Goal: Task Accomplishment & Management: Complete application form

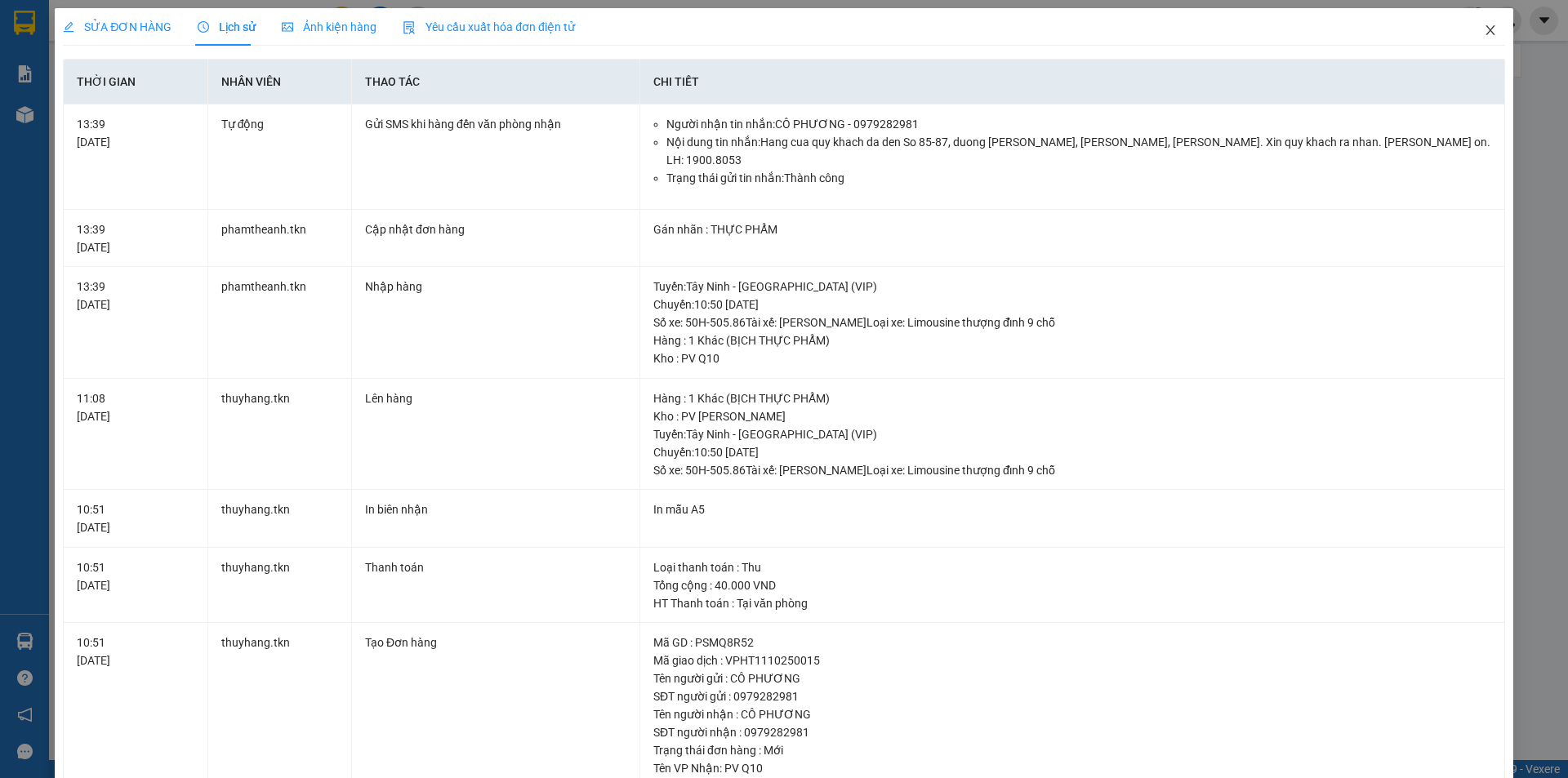
click at [1486, 28] on span "Close" at bounding box center [1490, 31] width 46 height 46
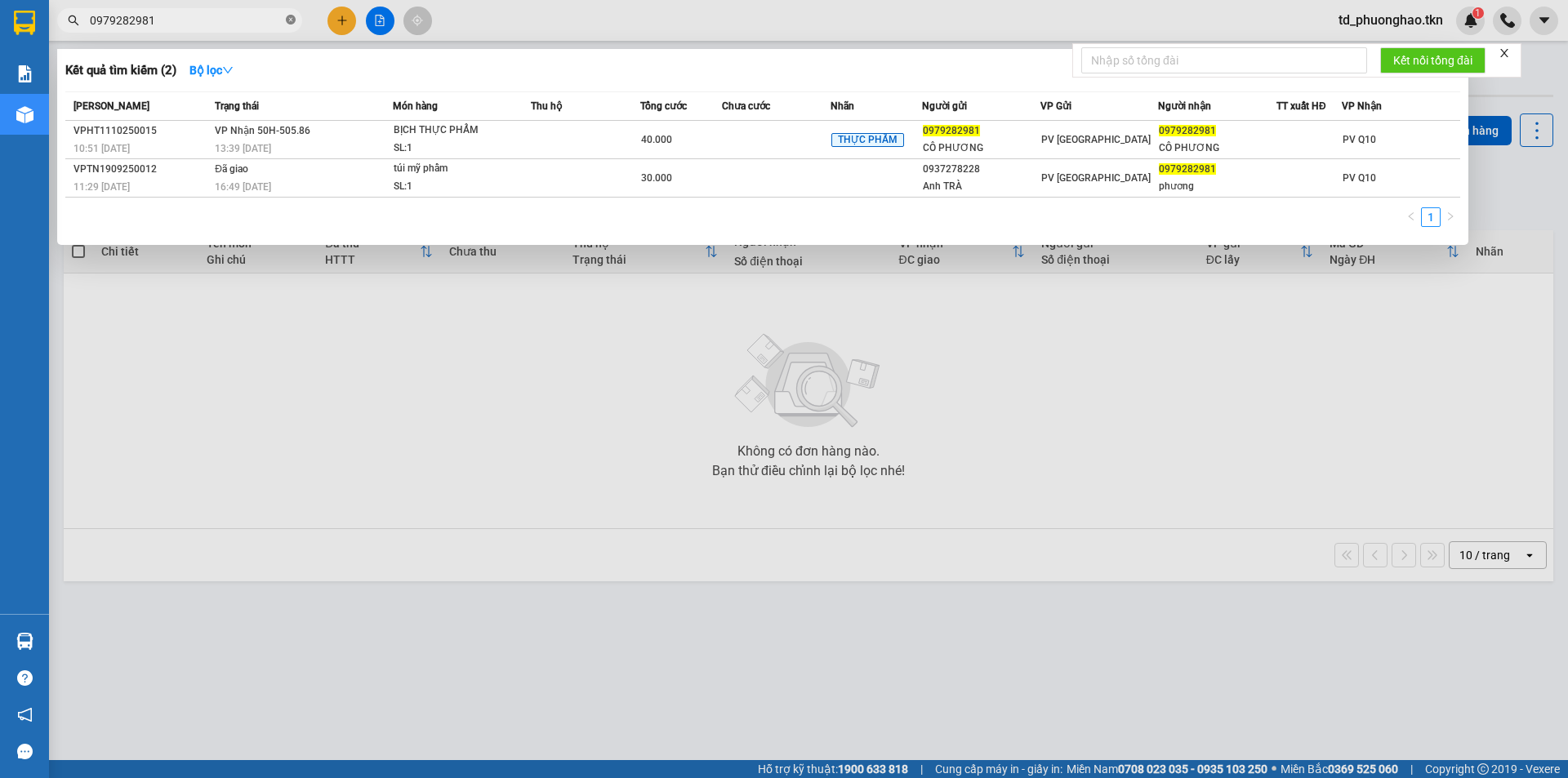
click at [291, 21] on icon "close-circle" at bounding box center [290, 19] width 10 height 10
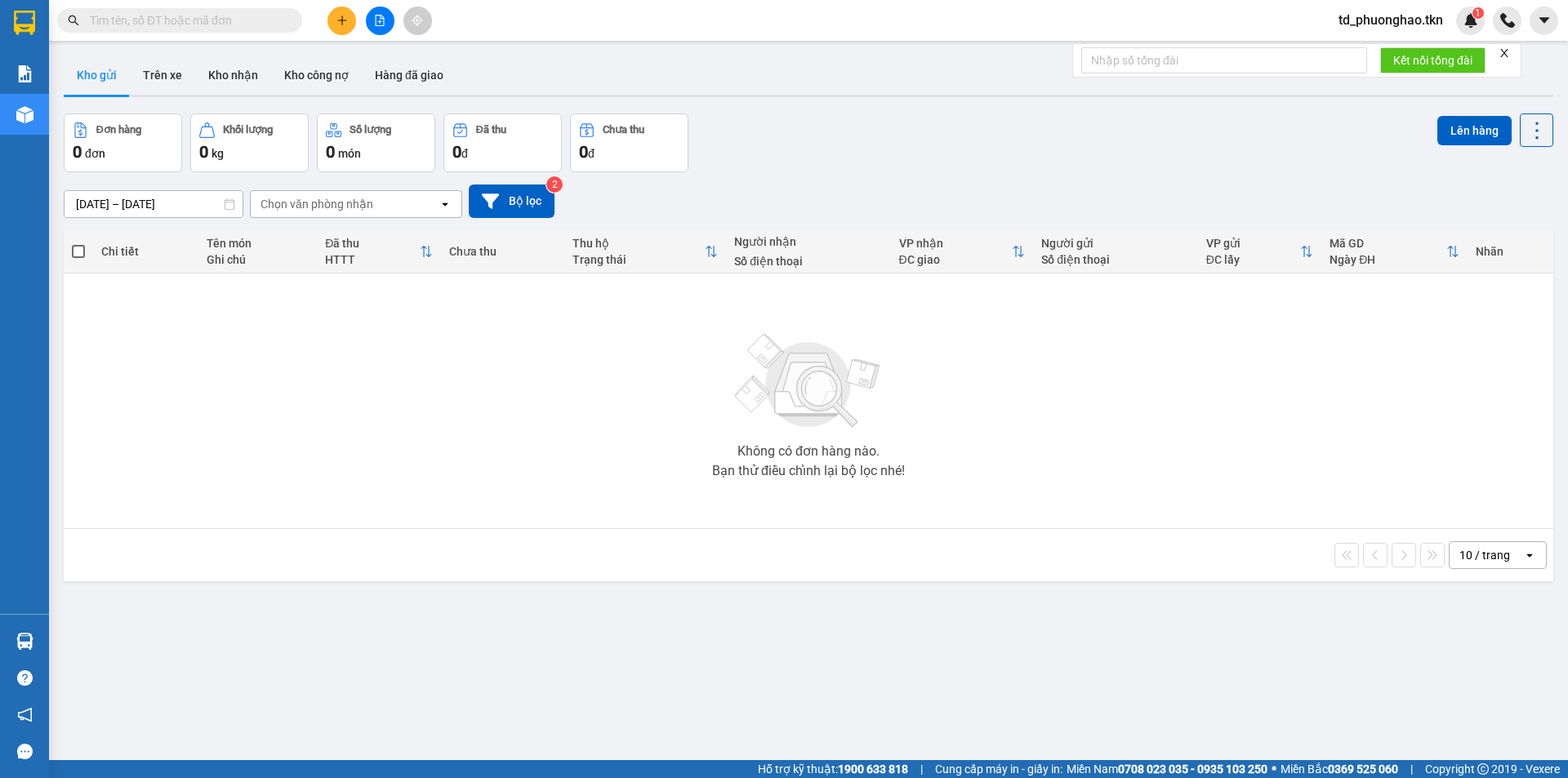
click at [144, 26] on input "text" at bounding box center [186, 21] width 193 height 18
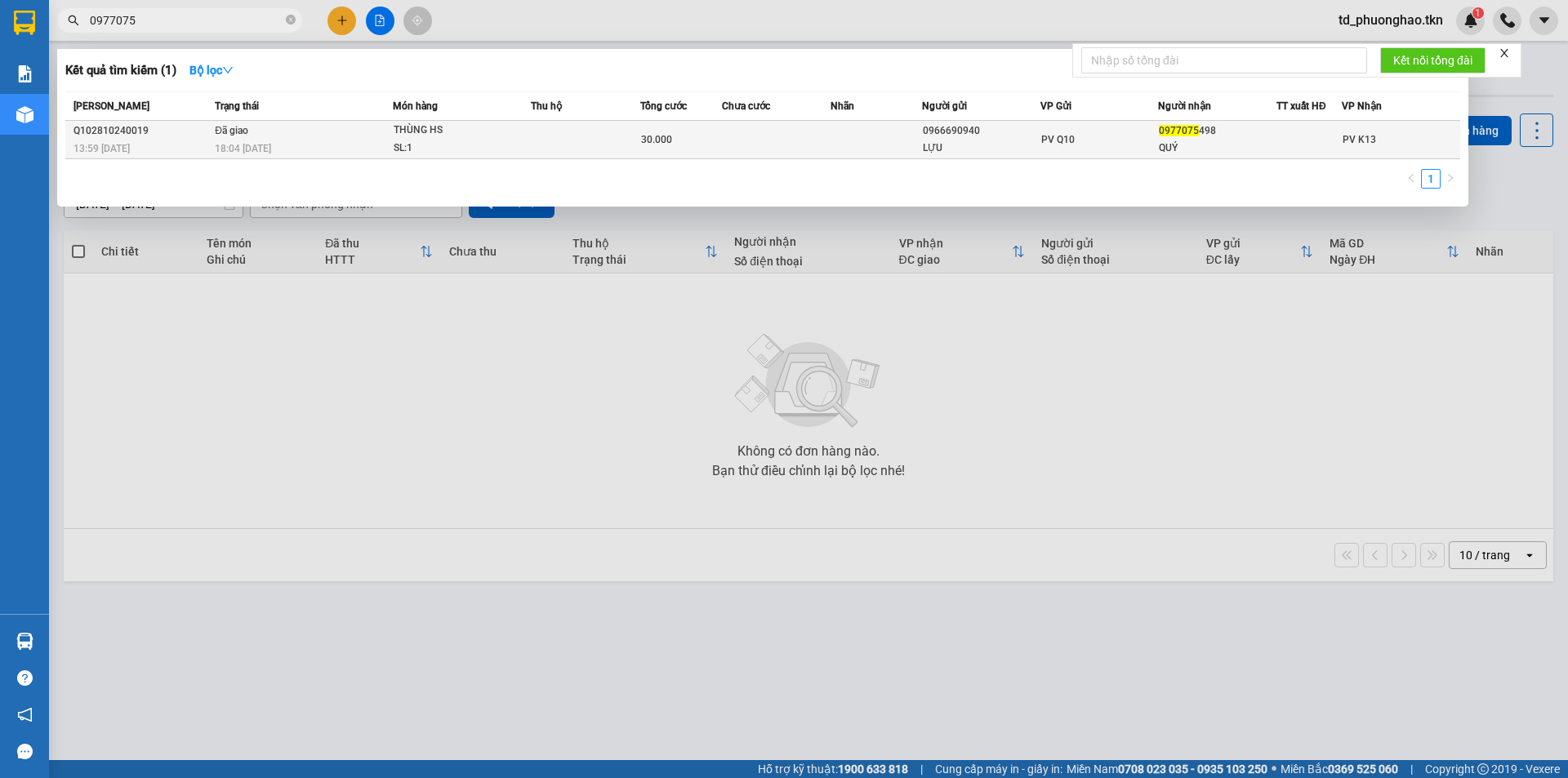
type input "0977075"
click at [591, 135] on td at bounding box center [585, 140] width 109 height 39
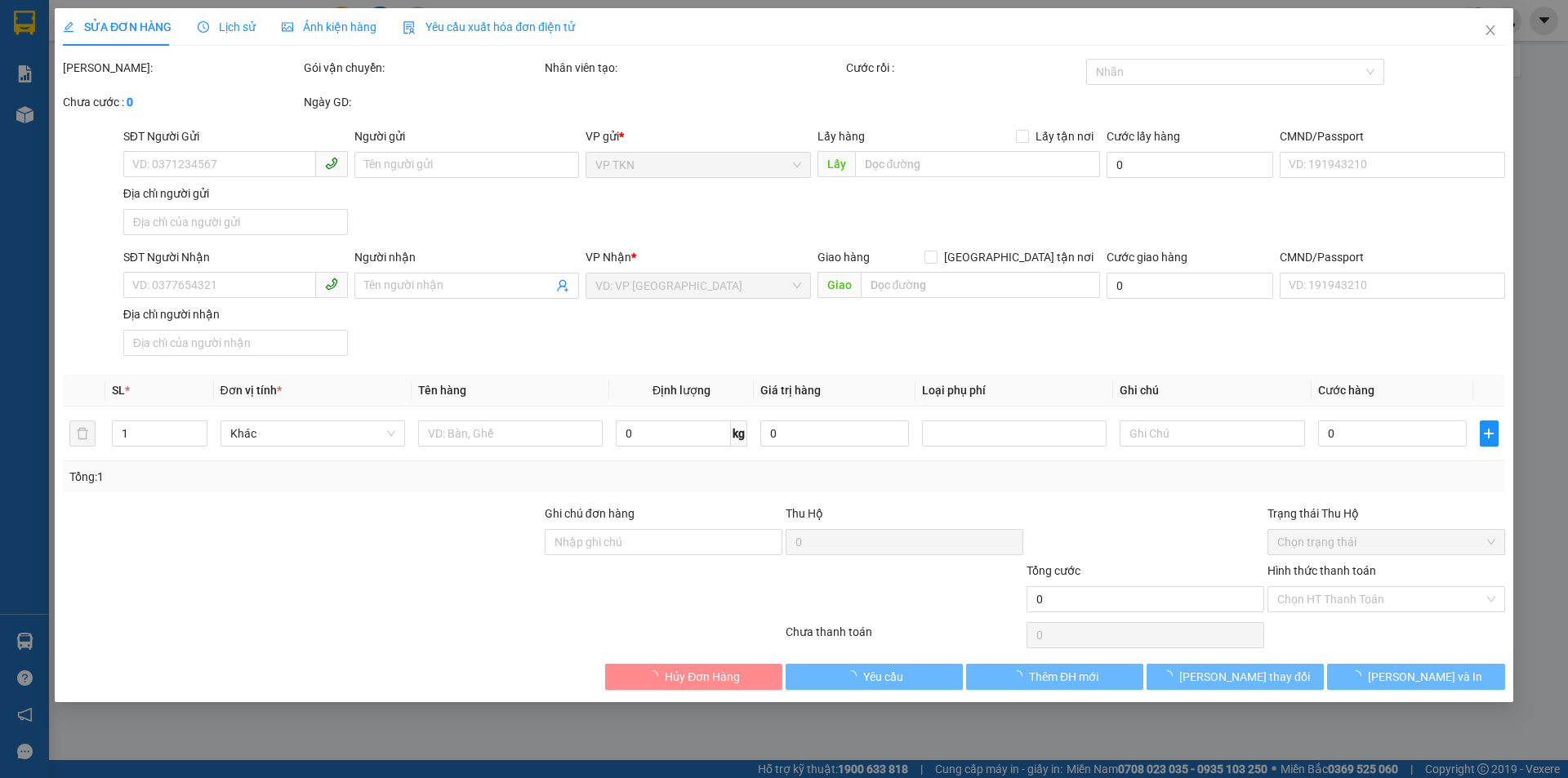
type input "0966690940"
type input "LỰU"
type input "0977075498"
type input "QUÝ"
type input "30.000"
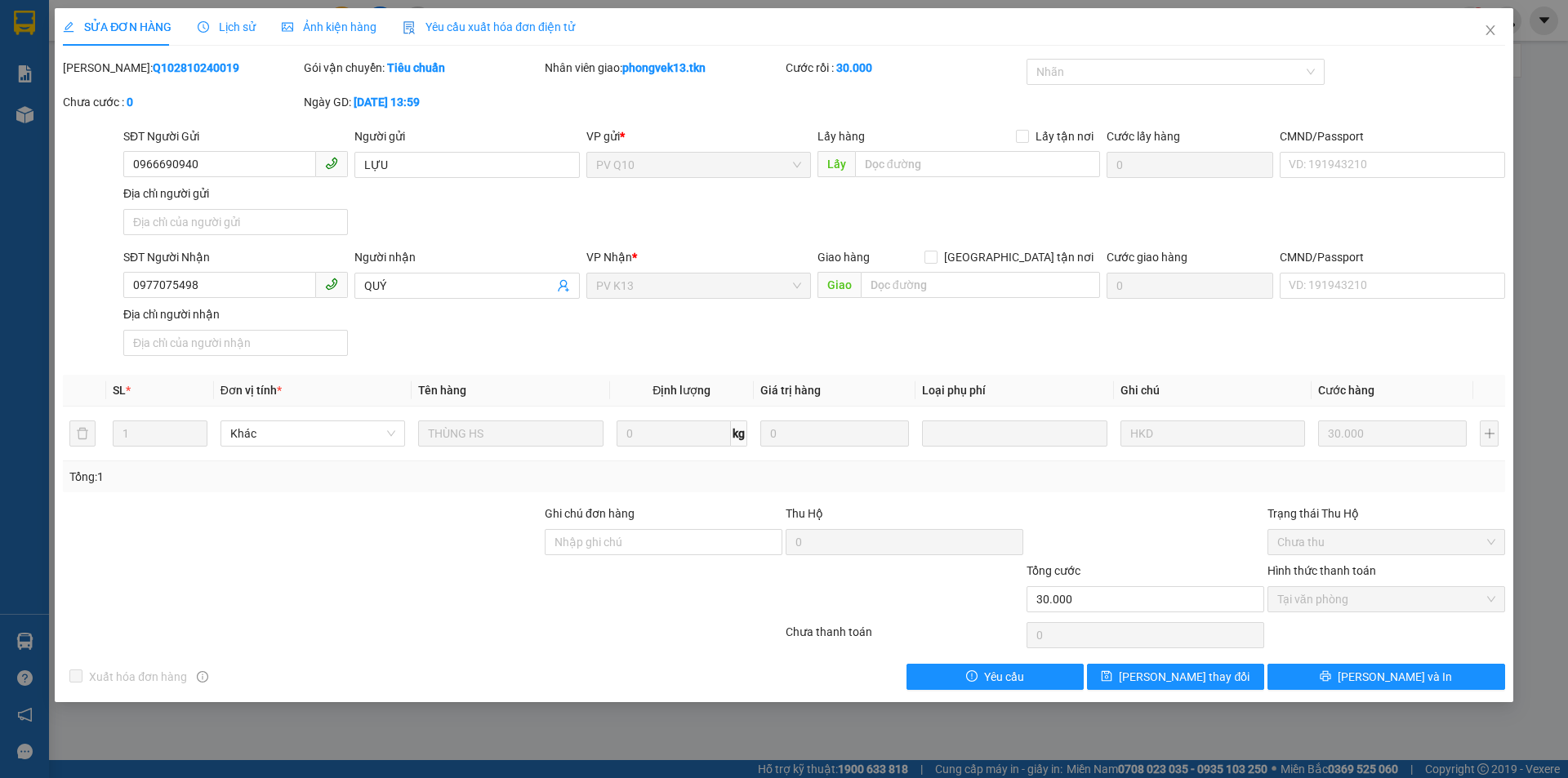
click at [222, 28] on span "Lịch sử" at bounding box center [226, 27] width 58 height 14
